Goal: Information Seeking & Learning: Learn about a topic

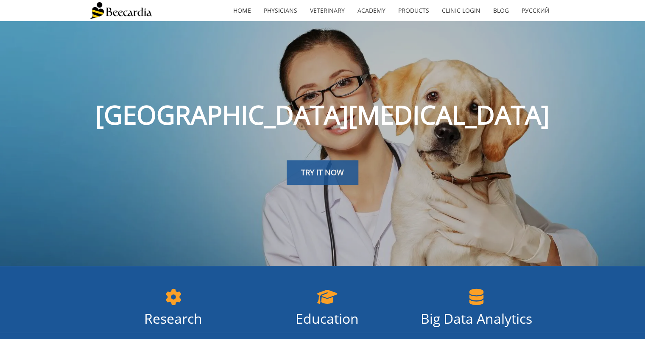
click at [310, 176] on span "TRY IT NOW" at bounding box center [322, 172] width 43 height 10
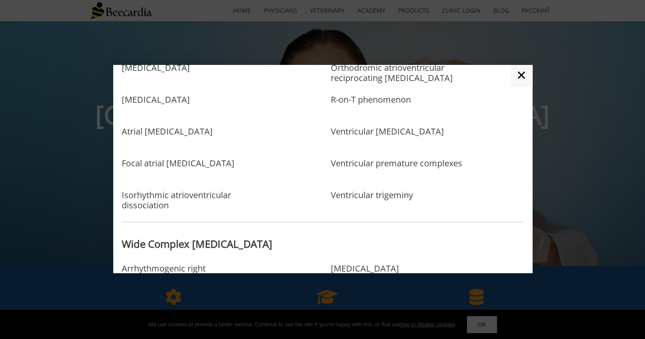
scroll to position [424, 0]
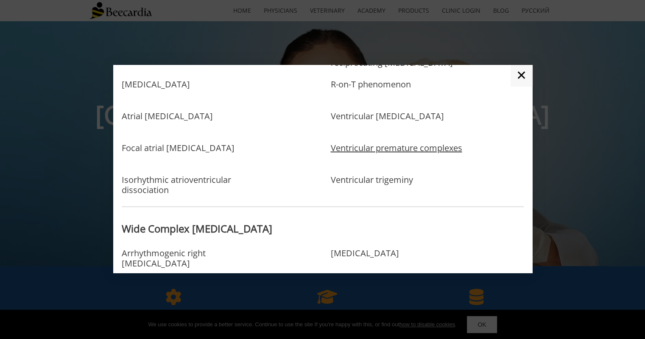
click at [372, 152] on link "Ventricular premature complexes" at bounding box center [395, 157] width 131 height 28
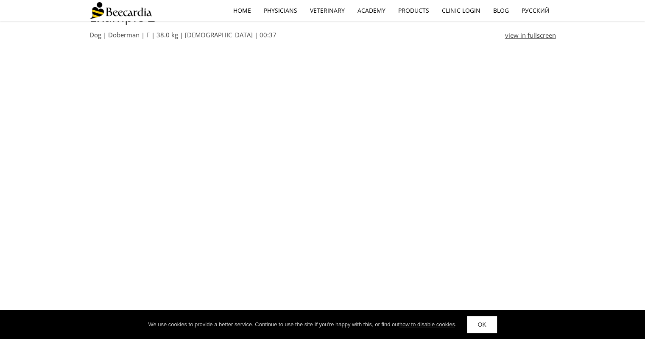
scroll to position [634, 0]
click at [20, 150] on div "Example 1 Dog | Mixed | M | 13.0 kg | 13 years old | 00:46 view in fullscreen E…" at bounding box center [322, 165] width 645 height 982
drag, startPoint x: 58, startPoint y: 88, endPoint x: 46, endPoint y: 86, distance: 12.0
click at [46, 86] on div "Example 1 Dog | Mixed | M | 13.0 kg | 13 years old | 00:46 view in fullscreen E…" at bounding box center [322, 165] width 645 height 982
click at [77, 132] on div "Example 1 Dog | Mixed | M | 13.0 kg | 13 years old | 00:46 view in fullscreen E…" at bounding box center [322, 165] width 645 height 982
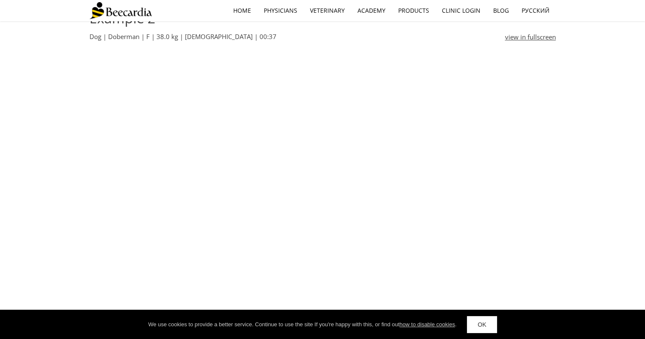
click at [56, 126] on div "Example 1 Dog | Mixed | M | 13.0 kg | 13 years old | 00:46 view in fullscreen E…" at bounding box center [322, 165] width 645 height 982
click at [53, 130] on div "Example 1 Dog | Mixed | M | 13.0 kg | 13 years old | 00:46 view in fullscreen E…" at bounding box center [322, 165] width 645 height 982
click at [67, 114] on div "Example 1 Dog | Mixed | M | 13.0 kg | 13 years old | 00:46 view in fullscreen E…" at bounding box center [322, 165] width 645 height 982
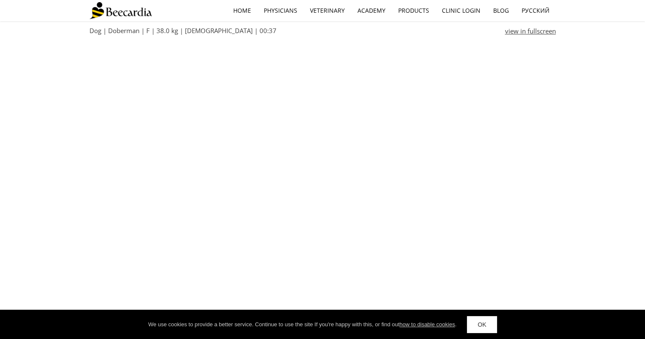
scroll to position [626, 0]
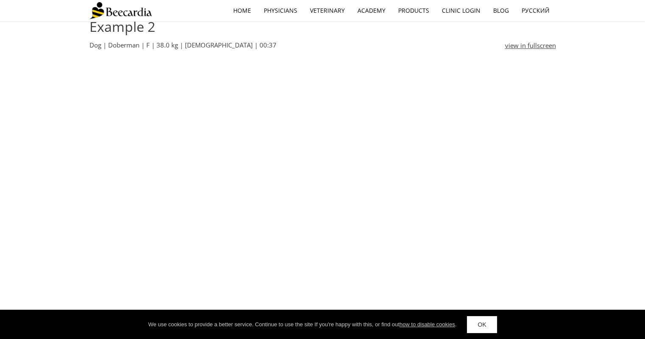
click at [37, 127] on div "Example 1 Dog | Mixed | M | 13.0 kg | 13 years old | 00:46 view in fullscreen E…" at bounding box center [322, 174] width 645 height 982
click at [50, 133] on div "Example 1 Dog | Mixed | M | 13.0 kg | 13 years old | 00:46 view in fullscreen E…" at bounding box center [322, 174] width 645 height 982
click at [45, 150] on div "Example 1 Dog | Mixed | M | 13.0 kg | 13 years old | 00:46 view in fullscreen E…" at bounding box center [322, 174] width 645 height 982
